Goal: Task Accomplishment & Management: Use online tool/utility

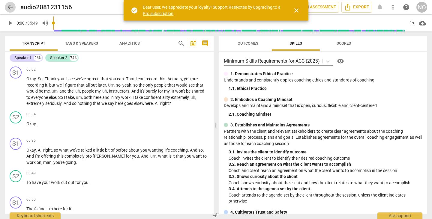
click at [9, 5] on span "arrow_back" at bounding box center [10, 7] width 7 height 7
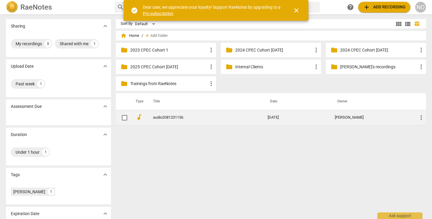
click at [175, 117] on link "audio2081231156" at bounding box center [199, 117] width 93 height 4
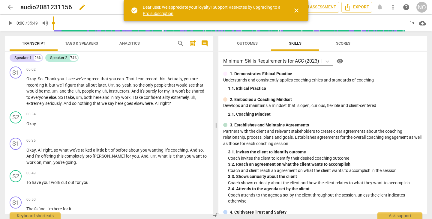
click at [80, 6] on span "edit" at bounding box center [82, 7] width 7 height 7
click at [296, 9] on span "close" at bounding box center [296, 10] width 7 height 7
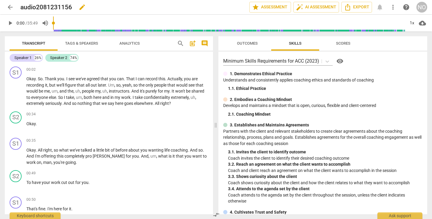
click at [81, 7] on span "edit" at bounding box center [82, 7] width 7 height 7
type input "a"
type input "Theo Final Performance Evaluation"
click at [227, 6] on span "done" at bounding box center [227, 7] width 7 height 7
click at [8, 20] on span "play_arrow" at bounding box center [10, 22] width 7 height 7
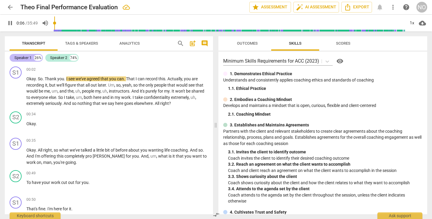
click at [30, 56] on div "Speaker 1" at bounding box center [22, 58] width 17 height 6
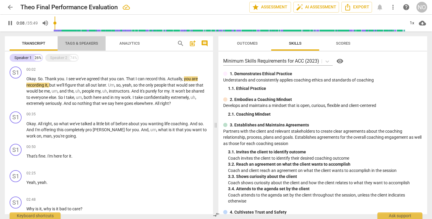
click at [88, 43] on span "Tags & Speakers" at bounding box center [81, 43] width 33 height 4
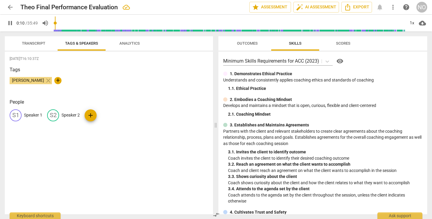
click at [29, 115] on p "Speaker 1" at bounding box center [33, 115] width 18 height 6
type input "12"
type input "C"
type input "13"
type input "Coa"
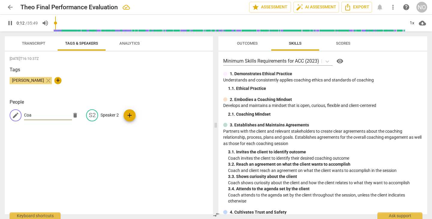
type input "13"
type input "Coac"
type input "13"
type input "Coach"
type input "17"
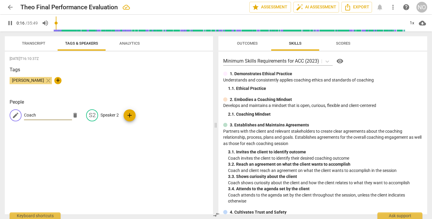
type input "Coach"
click at [13, 115] on span "edit" at bounding box center [15, 115] width 7 height 7
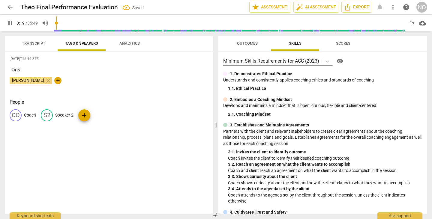
click at [29, 43] on span "Transcript" at bounding box center [33, 43] width 23 height 4
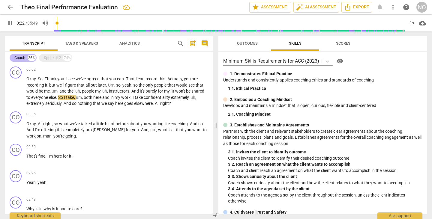
click at [23, 56] on div "Coach" at bounding box center [19, 58] width 11 height 6
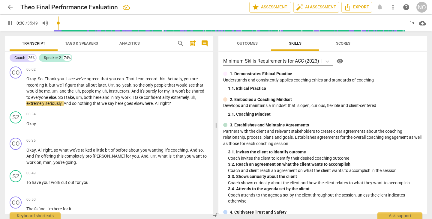
type input "30"
